Goal: Navigation & Orientation: Find specific page/section

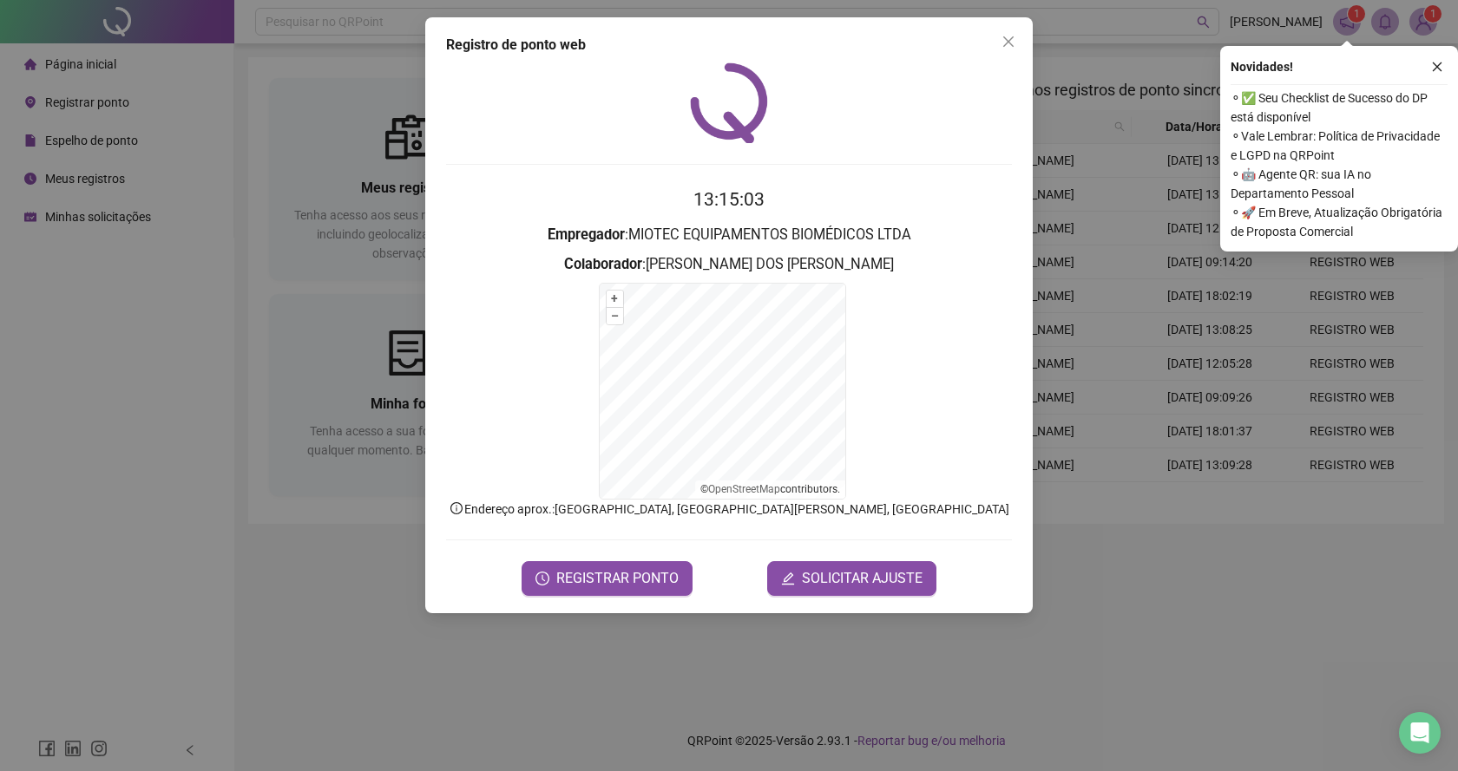
drag, startPoint x: 1003, startPoint y: 55, endPoint x: 1007, endPoint y: 43, distance: 12.6
click at [1004, 52] on button "Close" at bounding box center [1008, 42] width 28 height 28
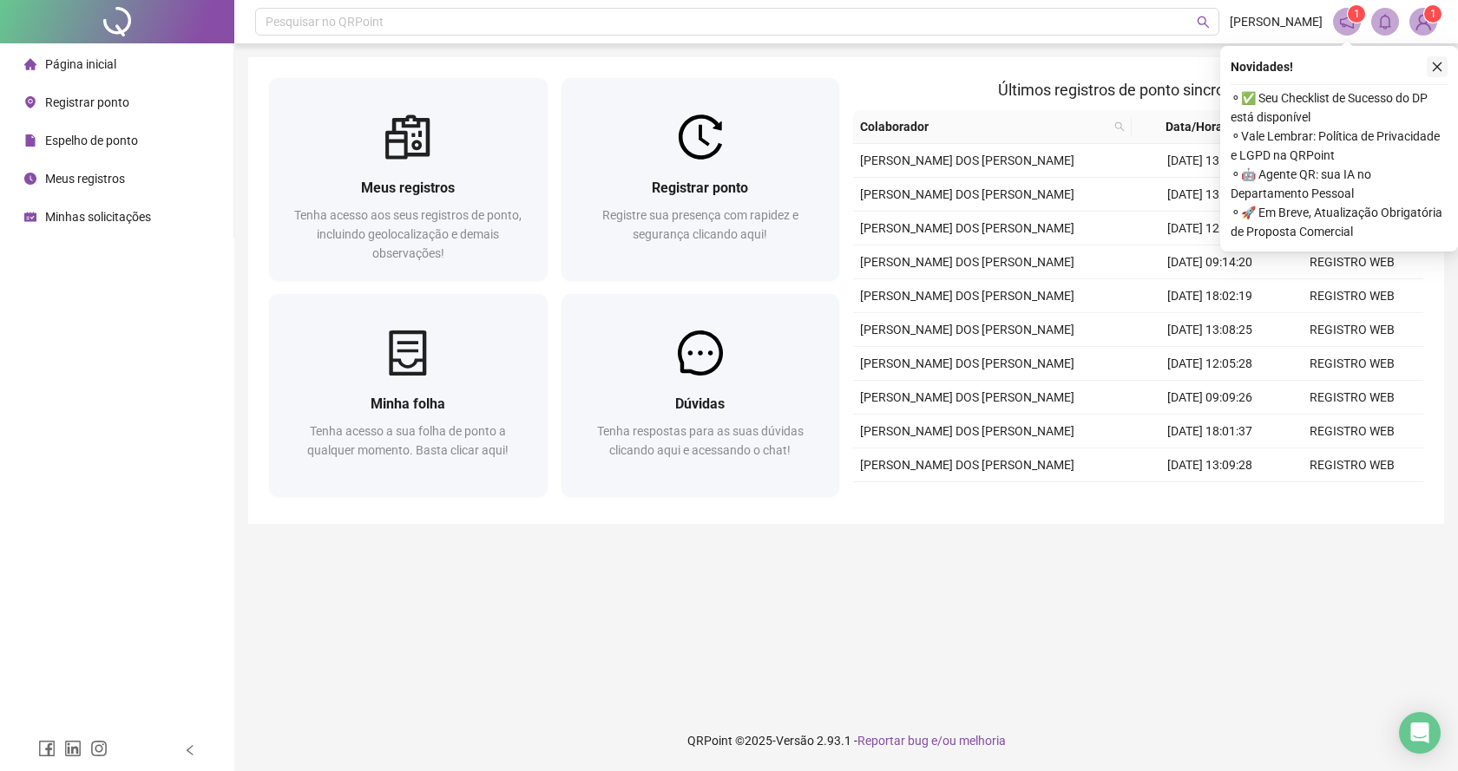
click at [1446, 75] on button "button" at bounding box center [1437, 66] width 21 height 21
click at [1435, 65] on icon "close" at bounding box center [1438, 67] width 10 height 10
